Goal: Find specific page/section: Find specific page/section

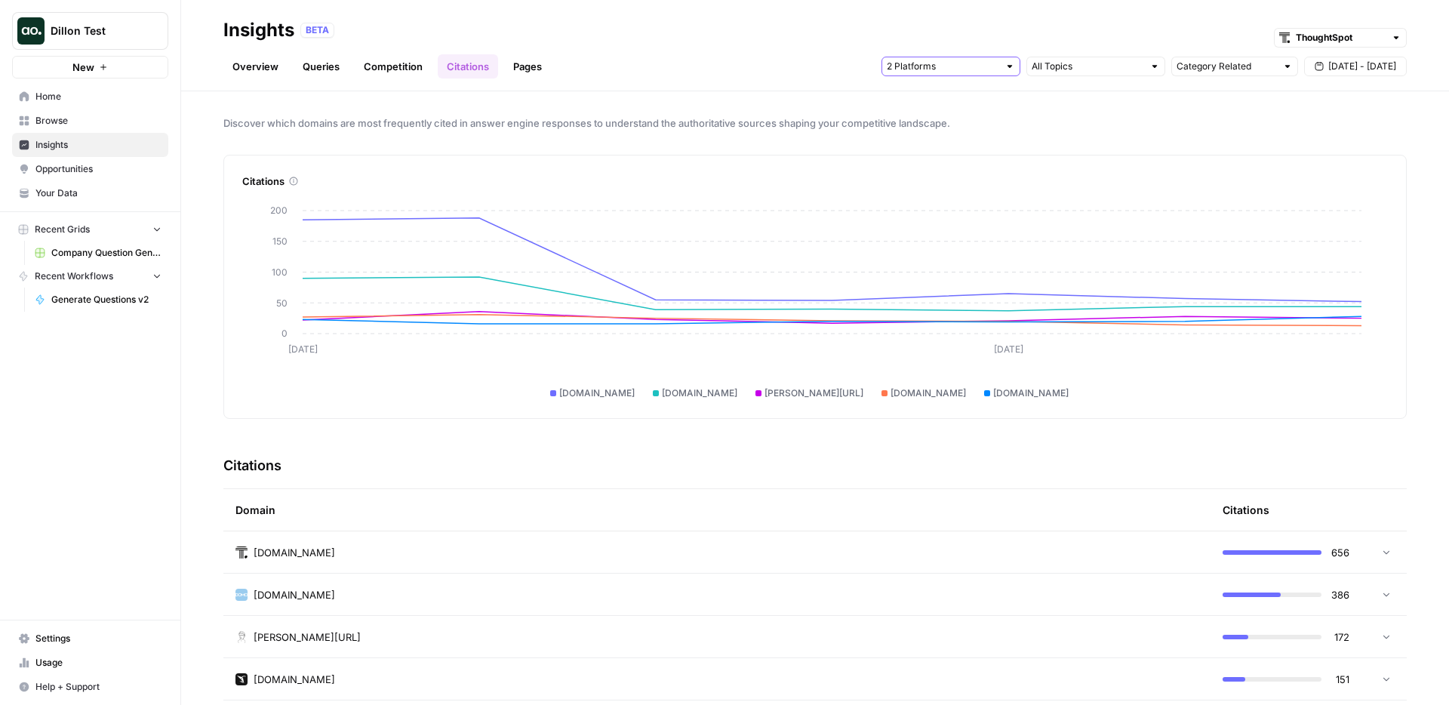
click at [970, 65] on input "text" at bounding box center [943, 66] width 112 height 15
click at [968, 97] on span "Gemini" at bounding box center [949, 99] width 77 height 15
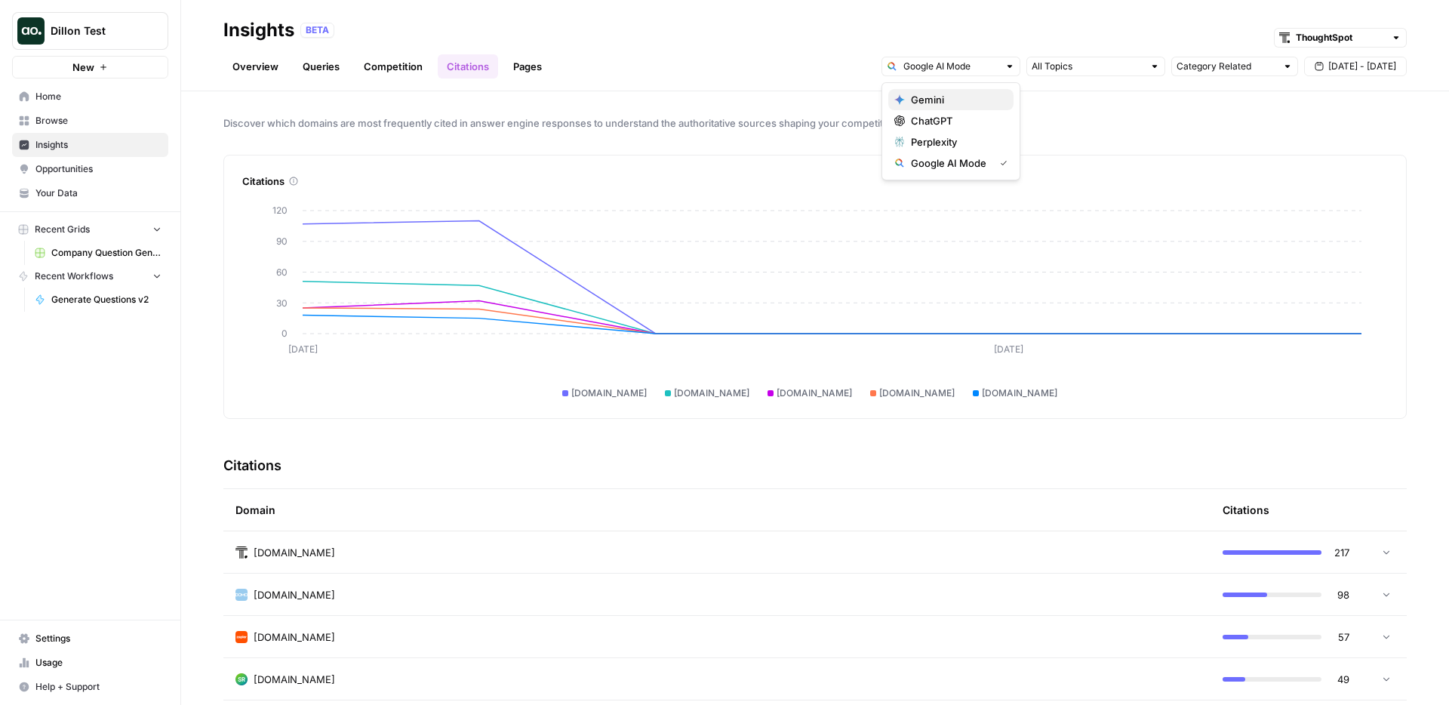
click at [968, 94] on span "Gemini" at bounding box center [956, 99] width 91 height 15
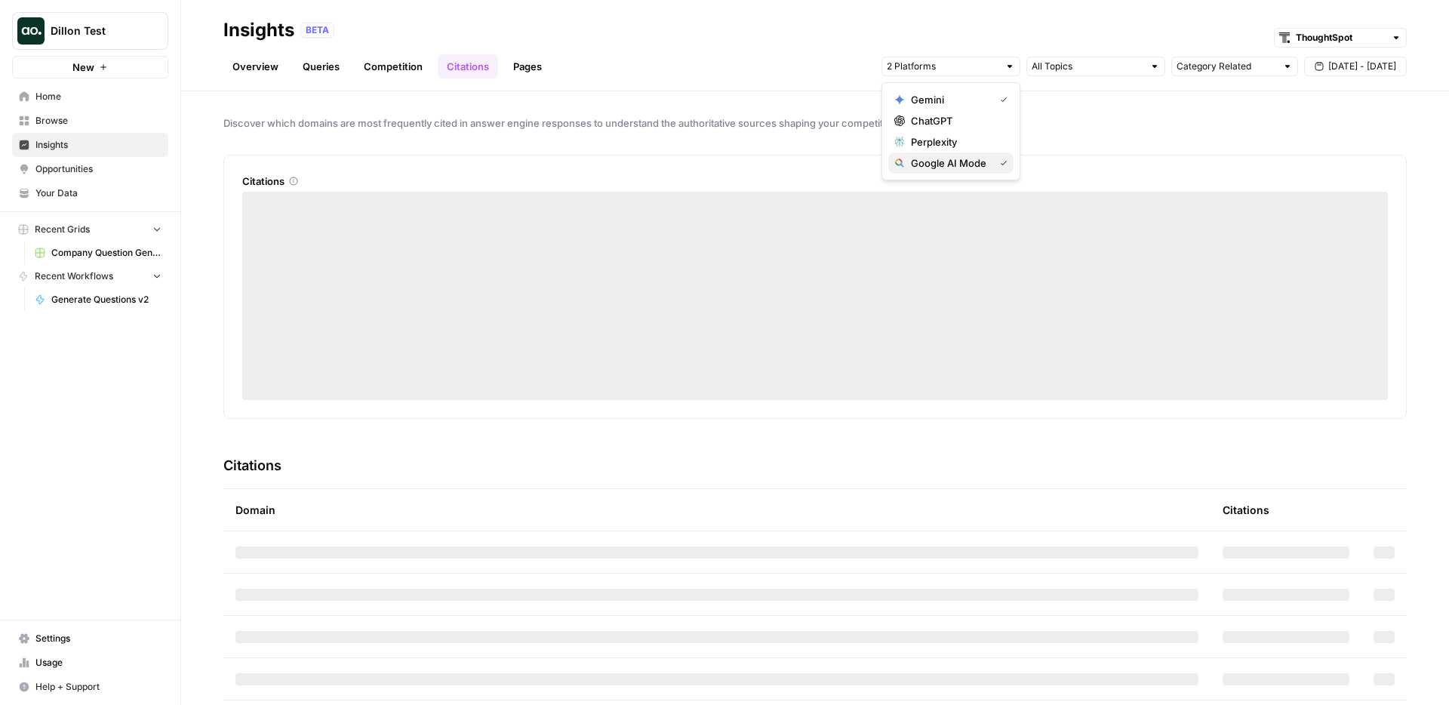
click at [958, 171] on button "Google AI Mode" at bounding box center [950, 162] width 125 height 21
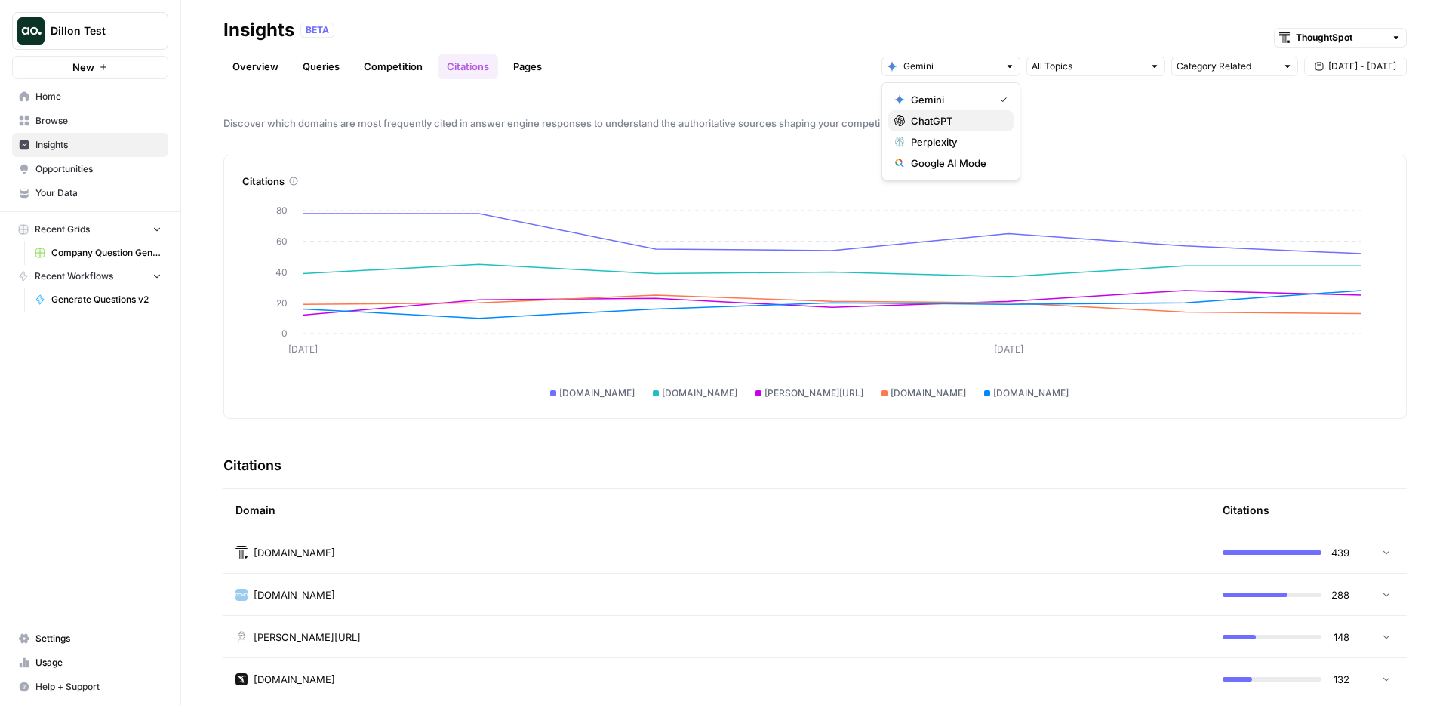
click at [962, 115] on span "ChatGPT" at bounding box center [956, 120] width 91 height 15
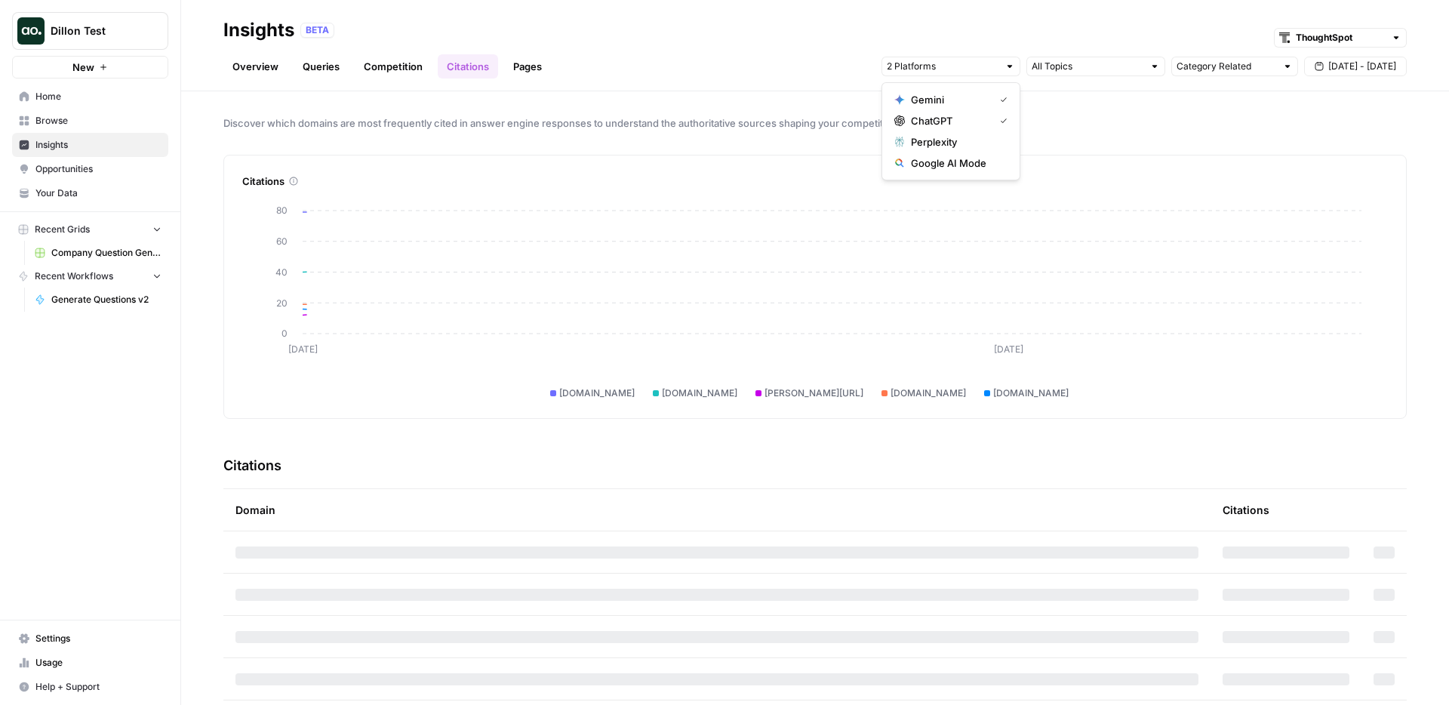
click at [973, 95] on span "Gemini" at bounding box center [949, 99] width 77 height 15
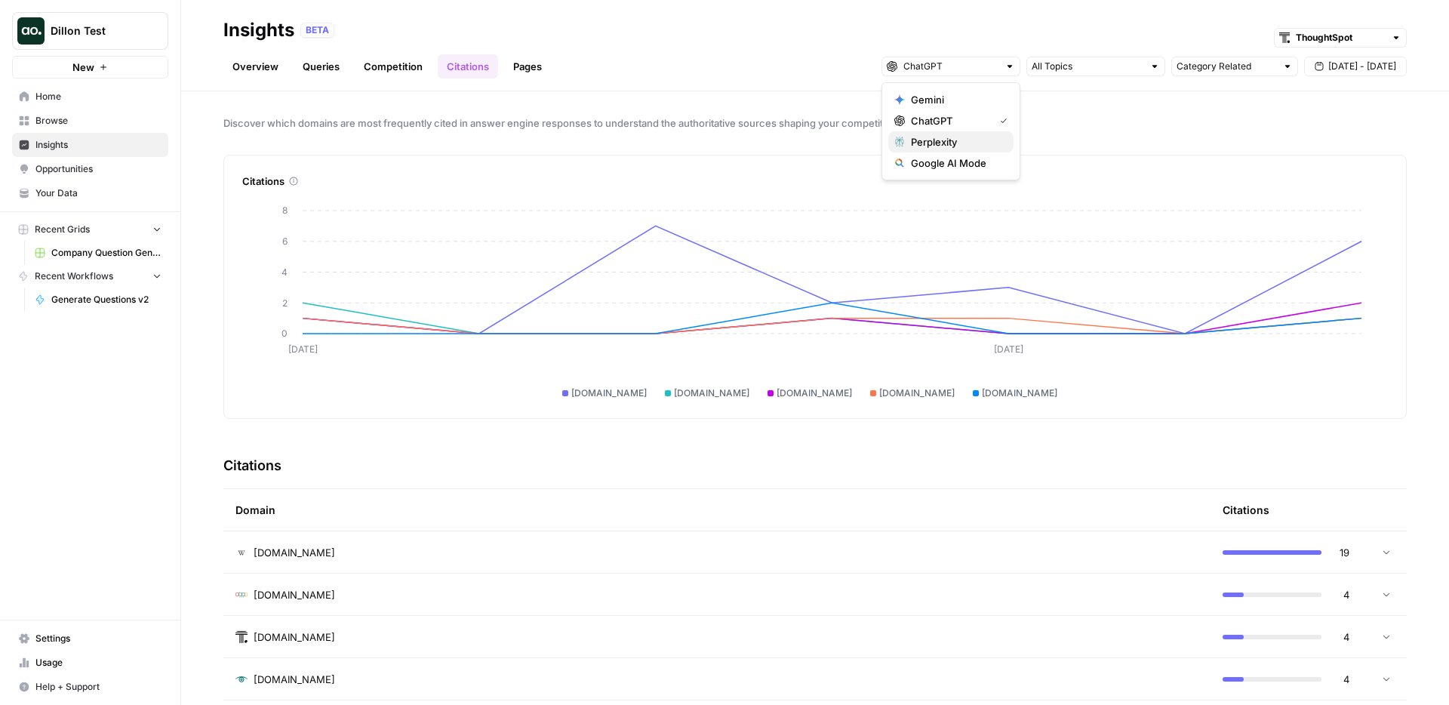
click at [988, 140] on span "Perplexity" at bounding box center [956, 141] width 91 height 15
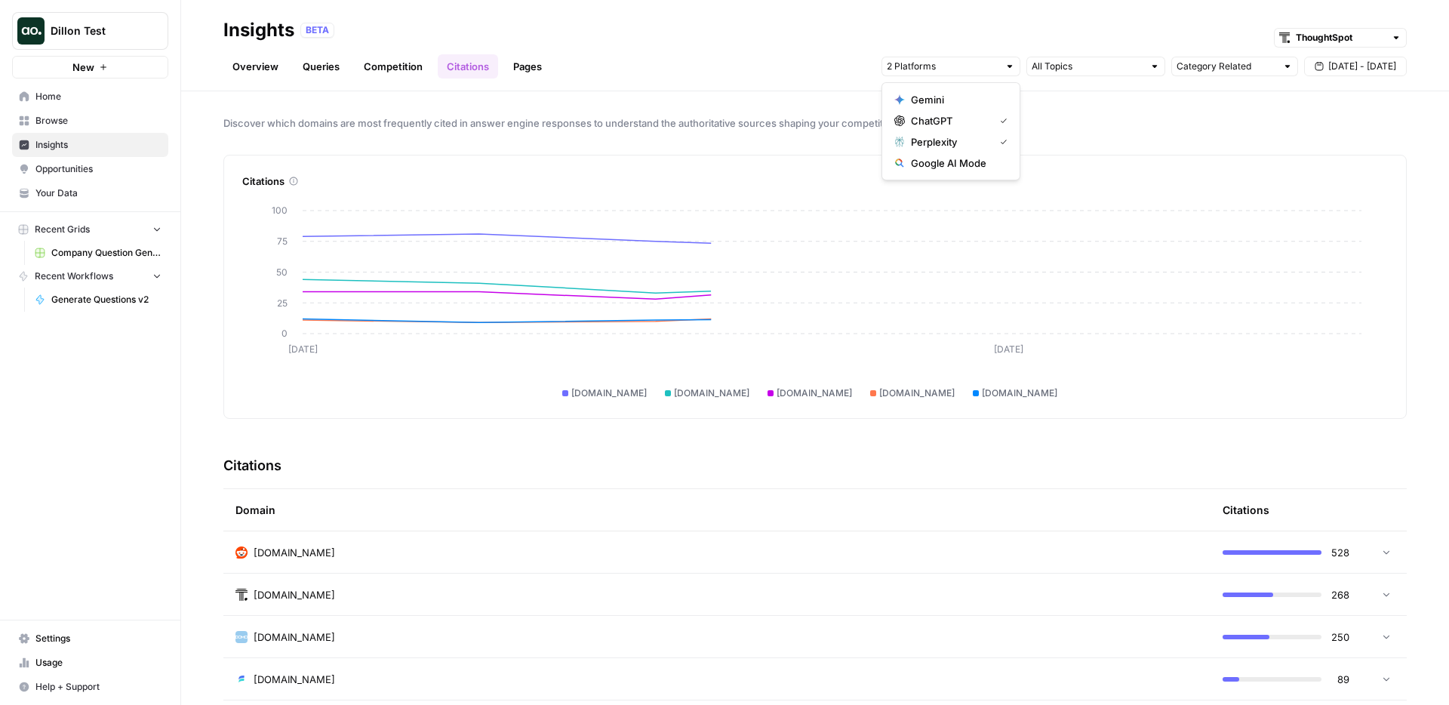
click at [983, 121] on span "ChatGPT" at bounding box center [949, 120] width 77 height 15
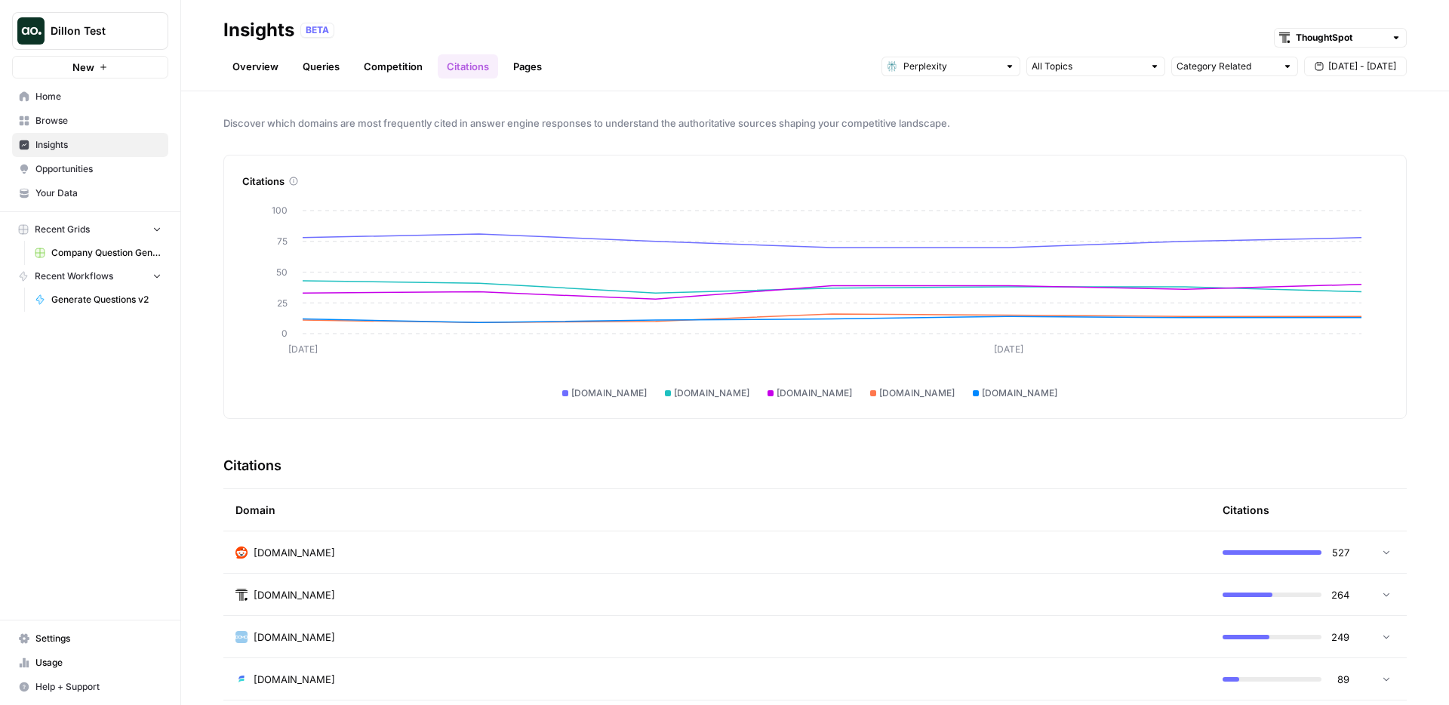
click at [730, 159] on div "Citations" at bounding box center [814, 171] width 1145 height 33
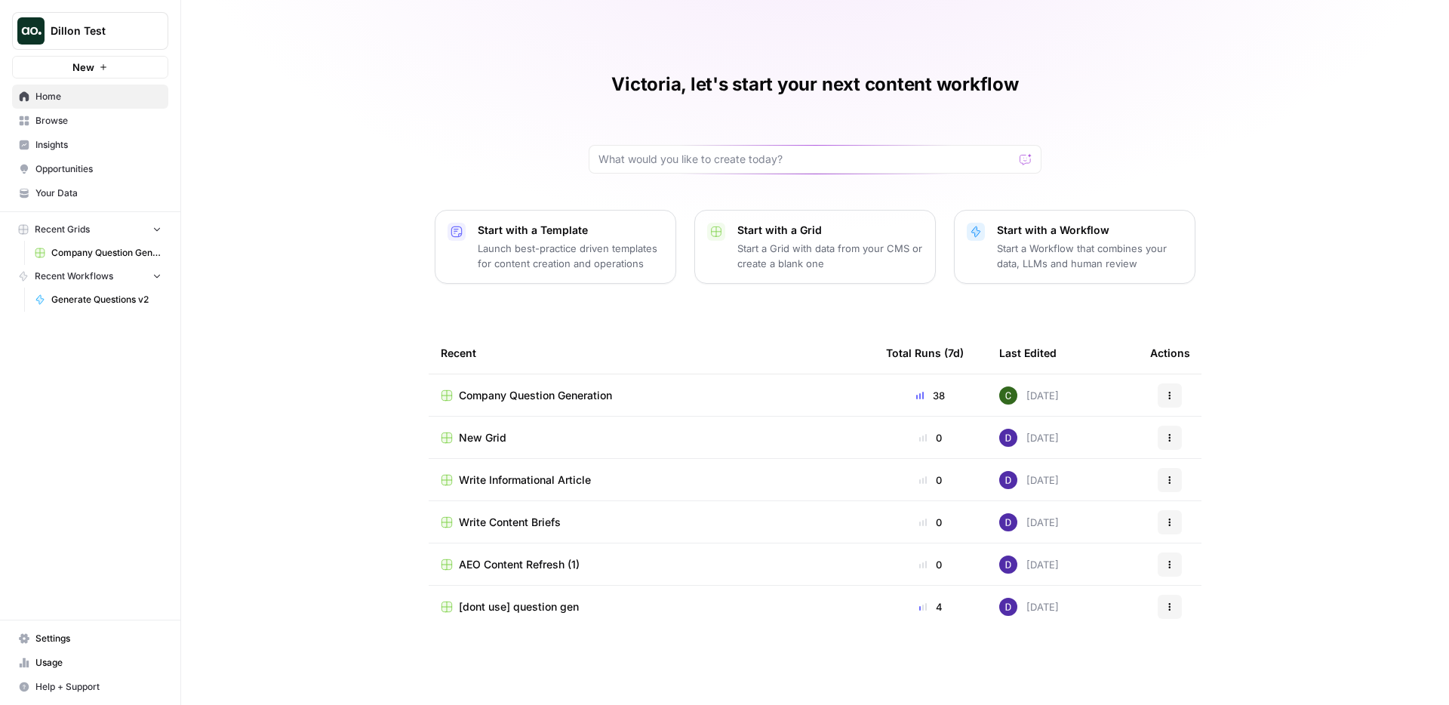
click at [110, 138] on span "Insights" at bounding box center [98, 145] width 126 height 14
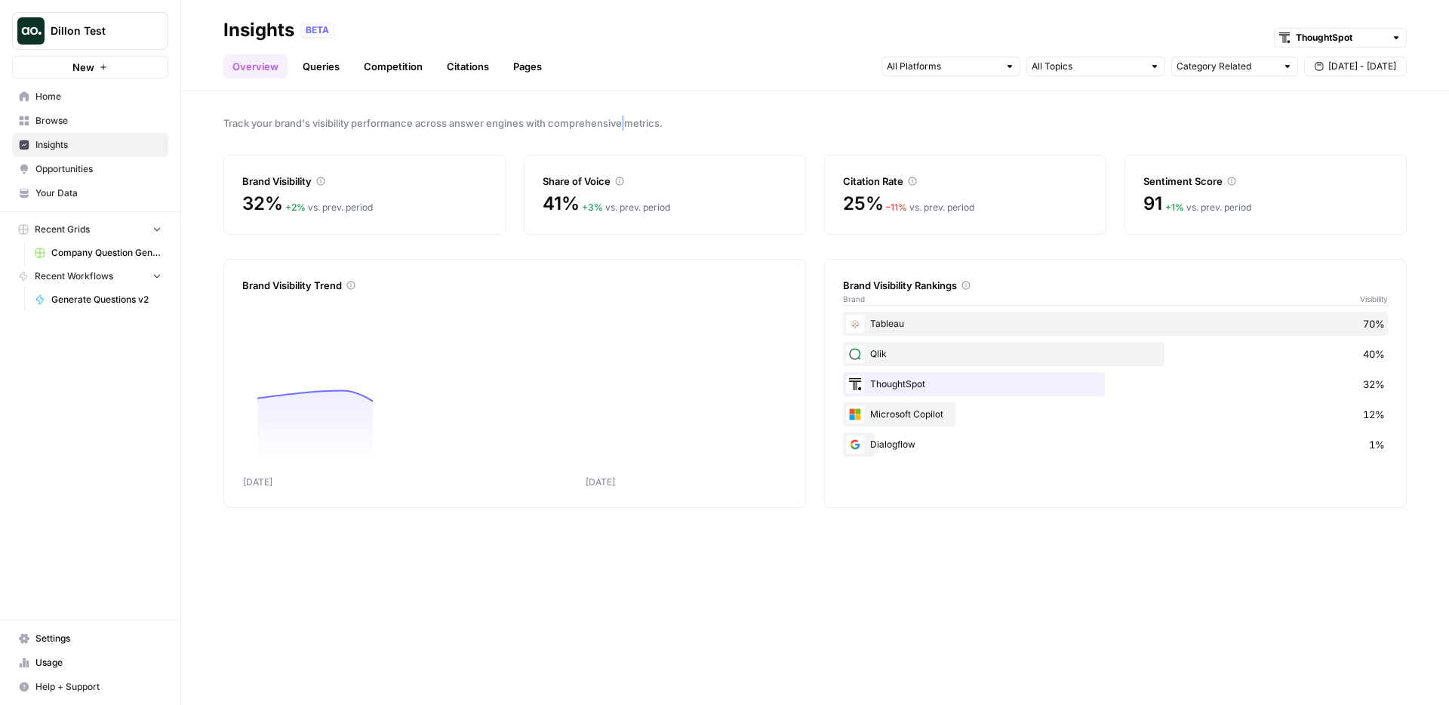
click at [625, 118] on span "Track your brand's visibility performance across answer engines with comprehens…" at bounding box center [814, 122] width 1183 height 15
